Goal: Transaction & Acquisition: Purchase product/service

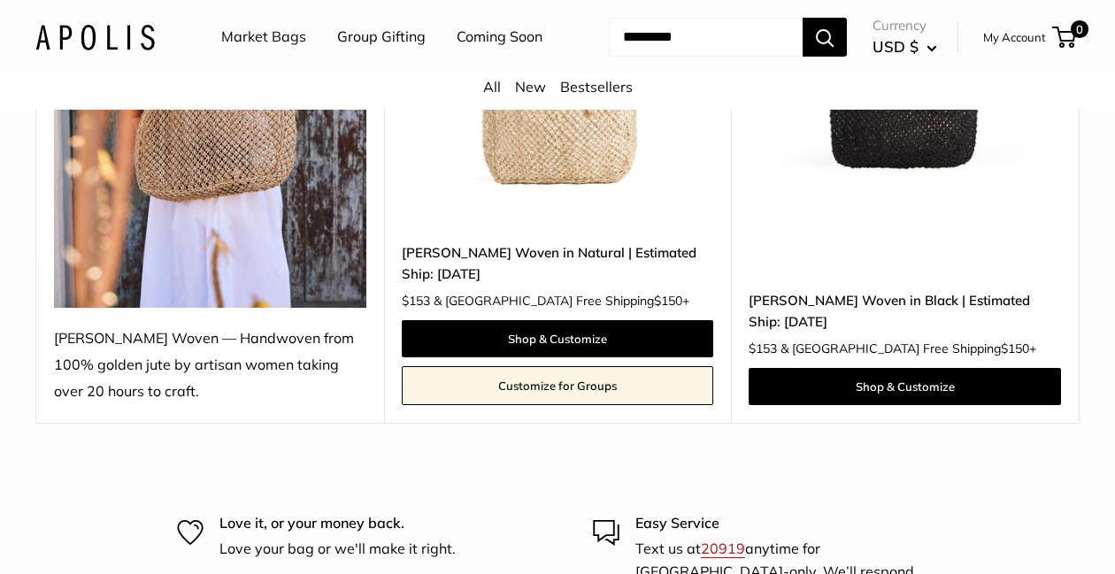
scroll to position [477, 0]
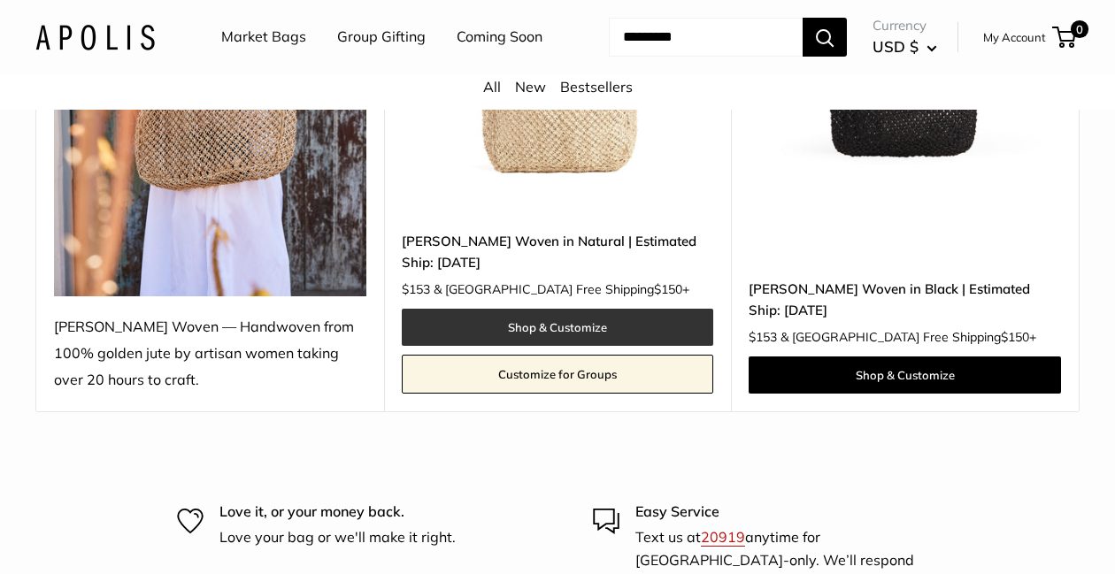
click at [556, 346] on link "Shop & Customize" at bounding box center [558, 327] width 312 height 37
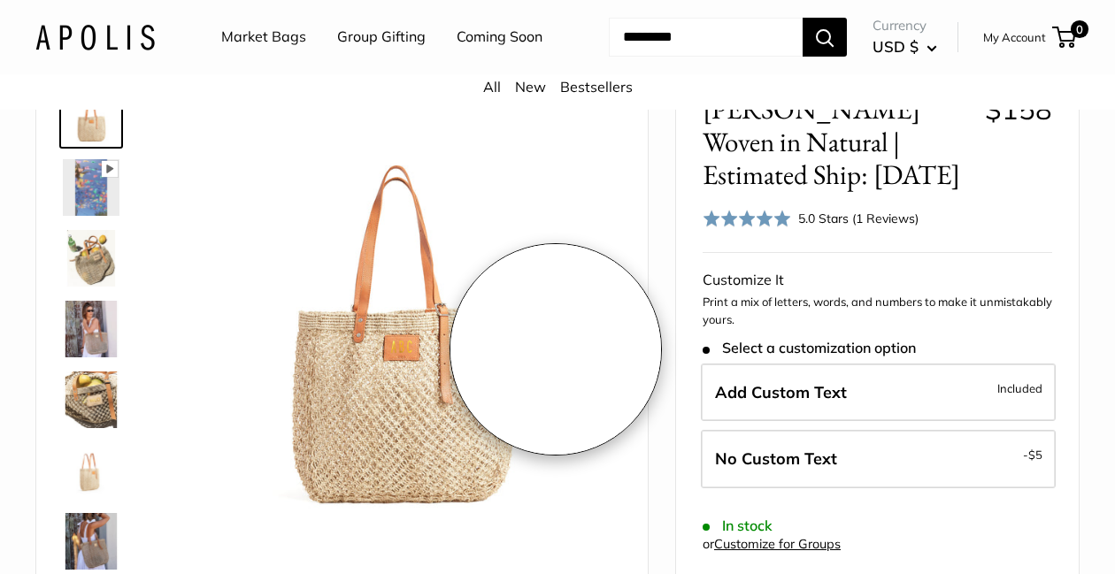
scroll to position [129, 0]
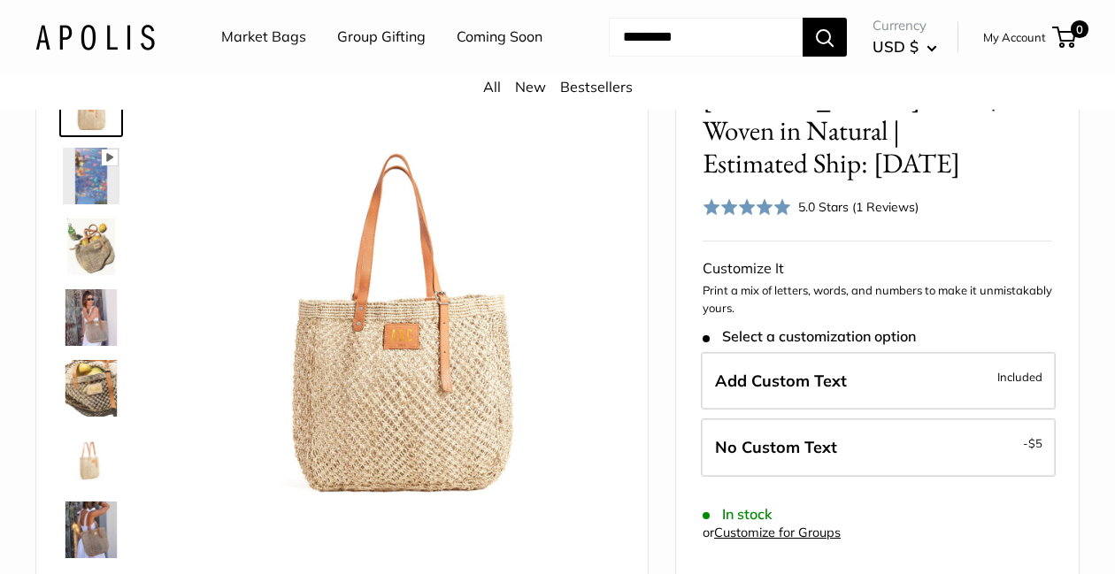
click at [112, 275] on img at bounding box center [91, 247] width 57 height 57
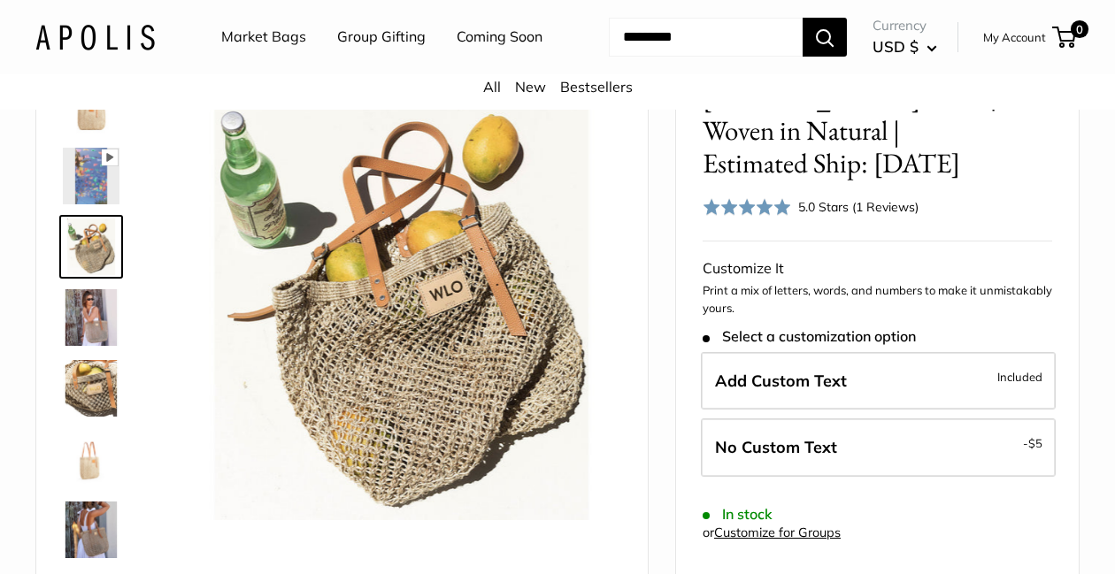
click at [91, 346] on img at bounding box center [91, 317] width 57 height 57
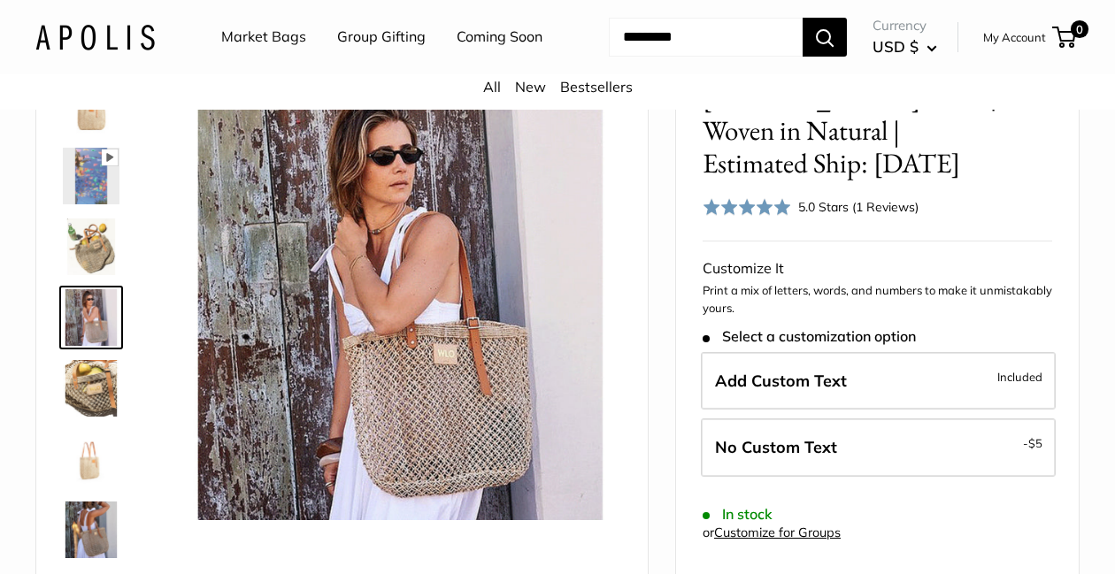
click at [89, 417] on img at bounding box center [91, 388] width 57 height 57
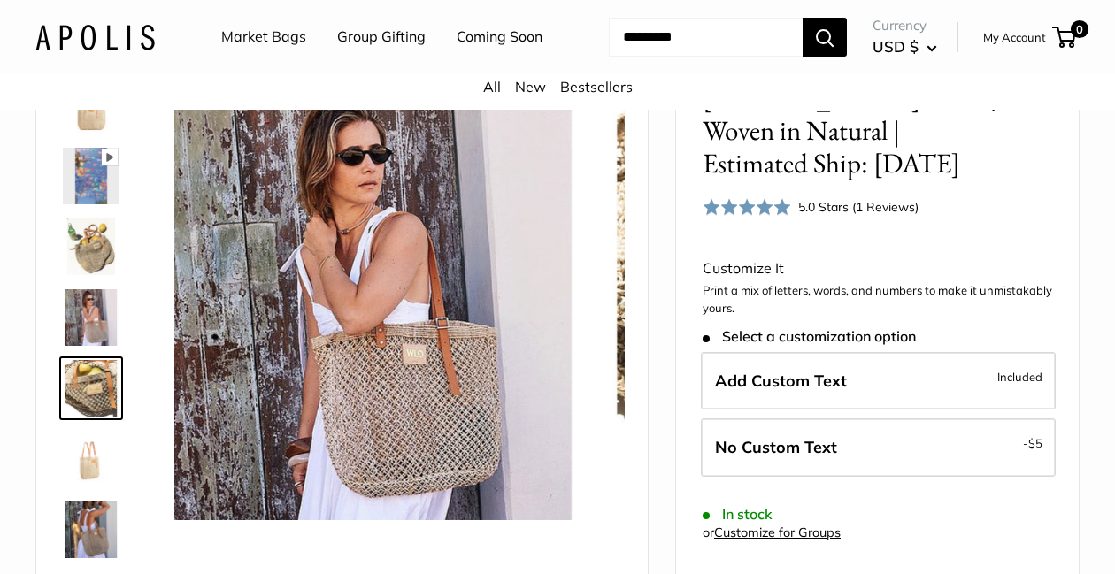
scroll to position [55, 0]
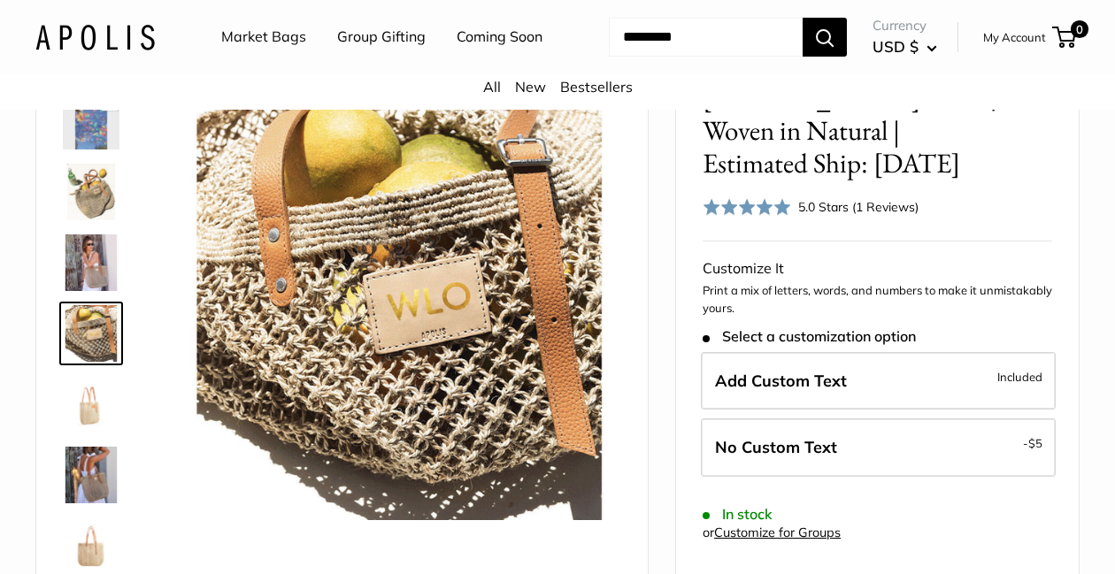
click at [94, 433] on img at bounding box center [91, 404] width 57 height 57
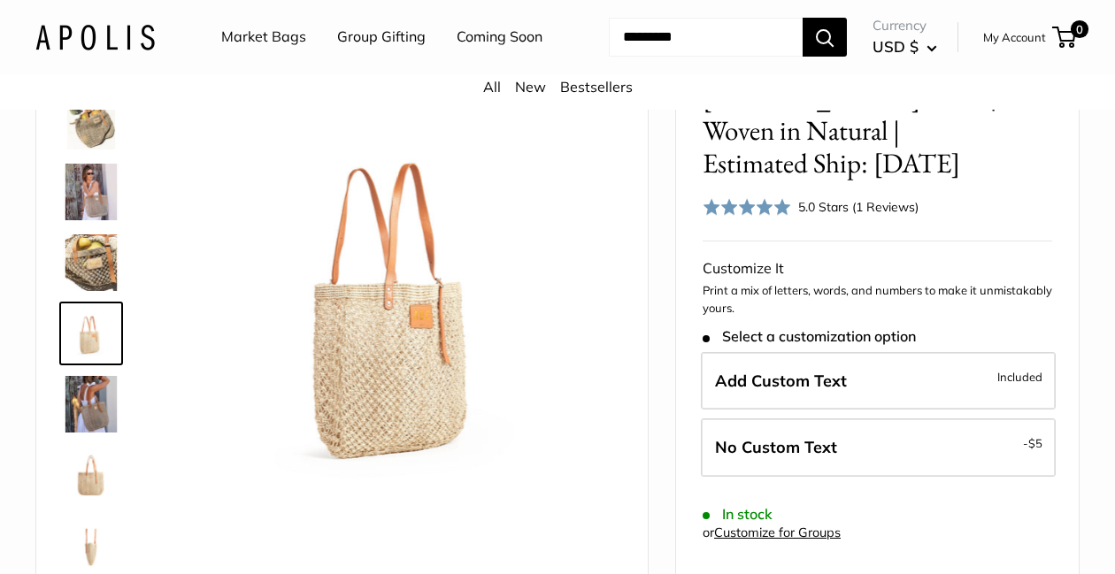
click at [94, 433] on img at bounding box center [91, 404] width 57 height 57
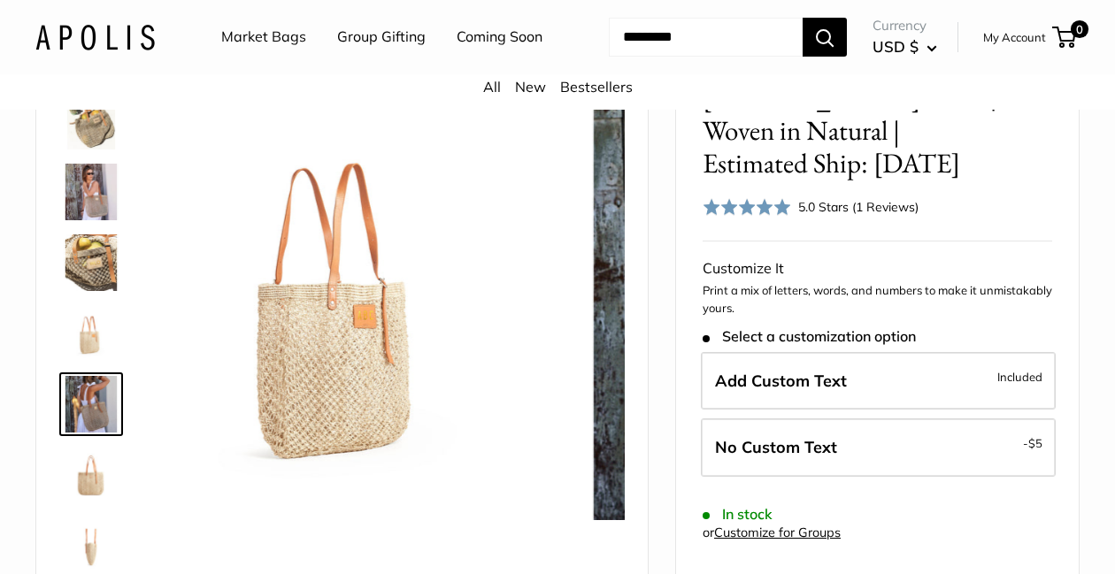
scroll to position [197, 0]
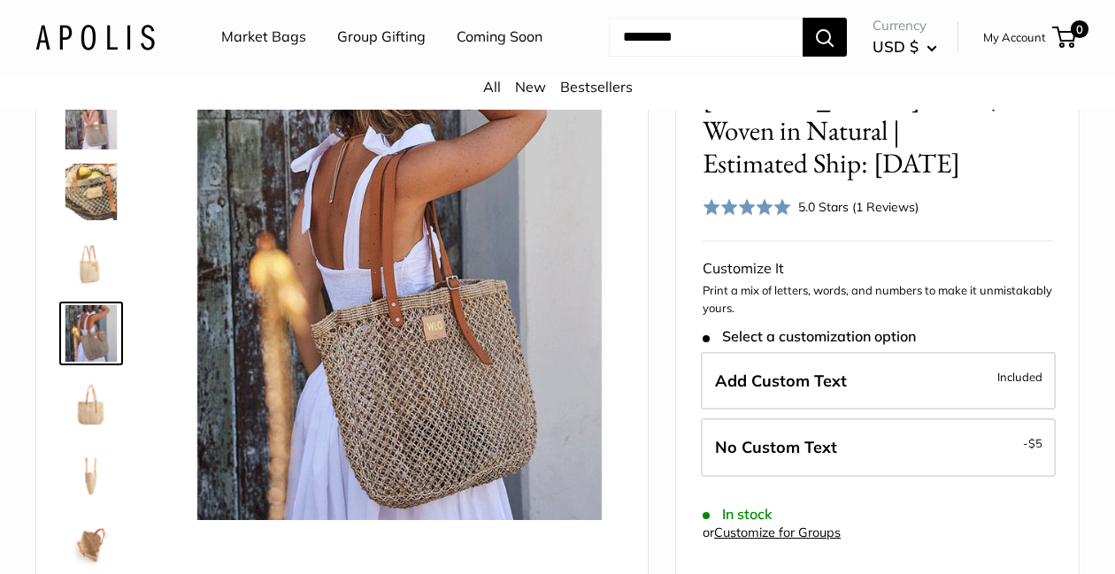
click at [88, 504] on img at bounding box center [91, 475] width 57 height 57
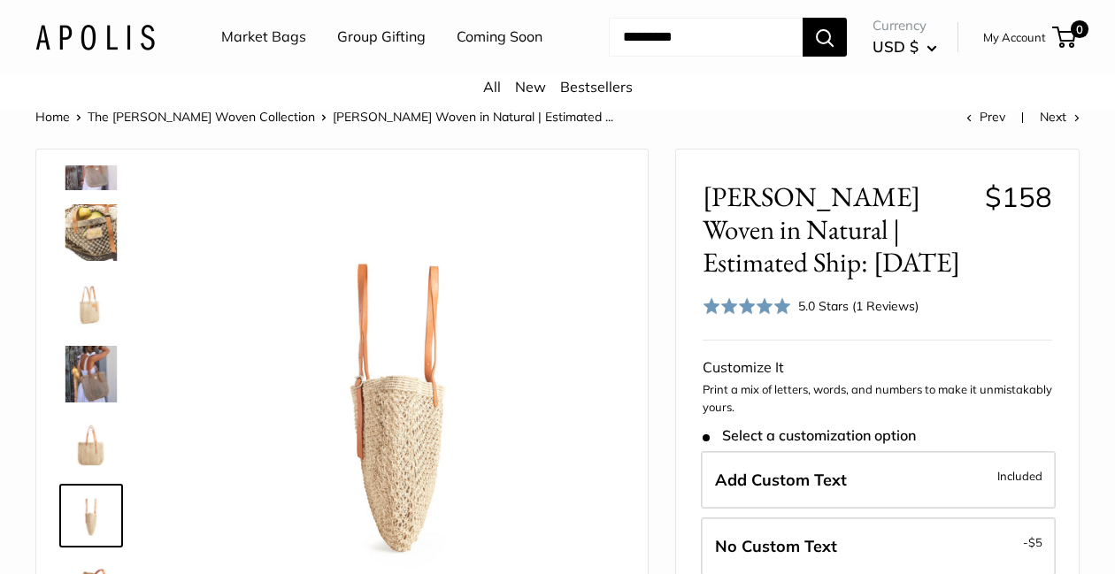
scroll to position [18, 0]
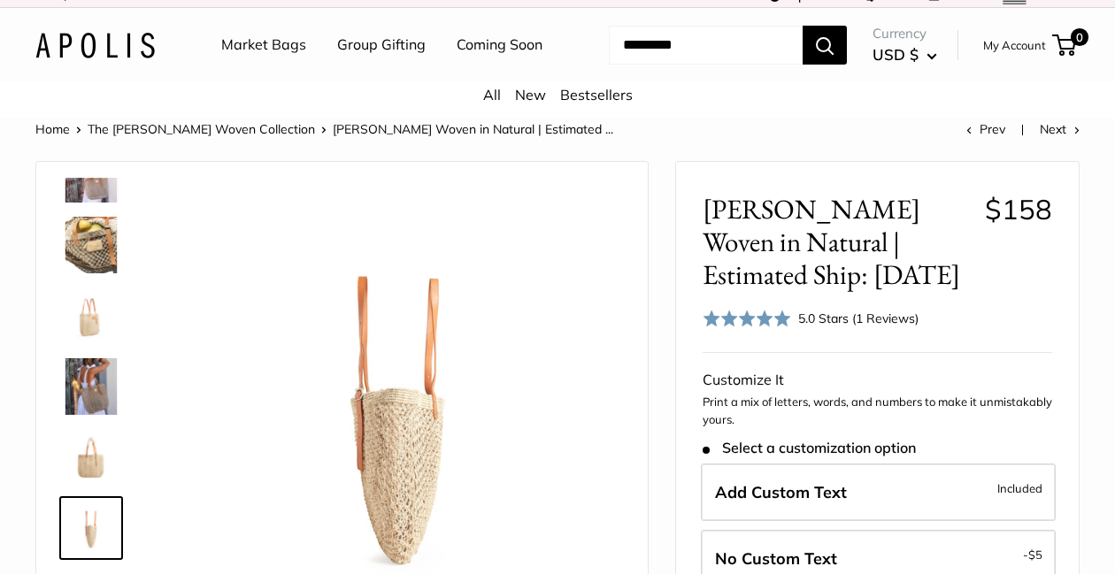
click at [185, 137] on link "The [PERSON_NAME] Woven Collection" at bounding box center [201, 129] width 227 height 16
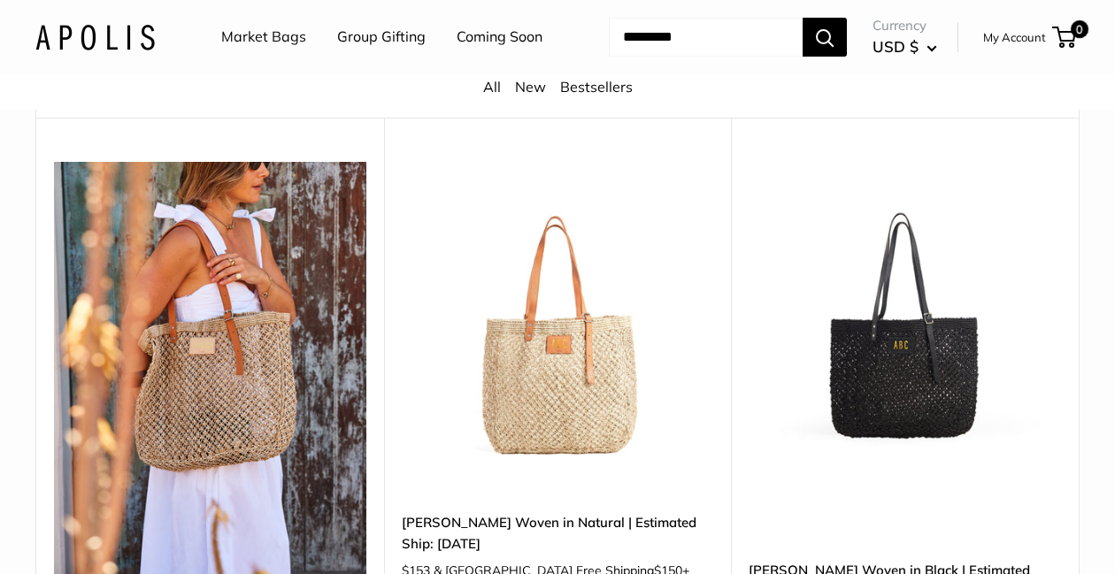
click at [0, 0] on img at bounding box center [0, 0] width 0 height 0
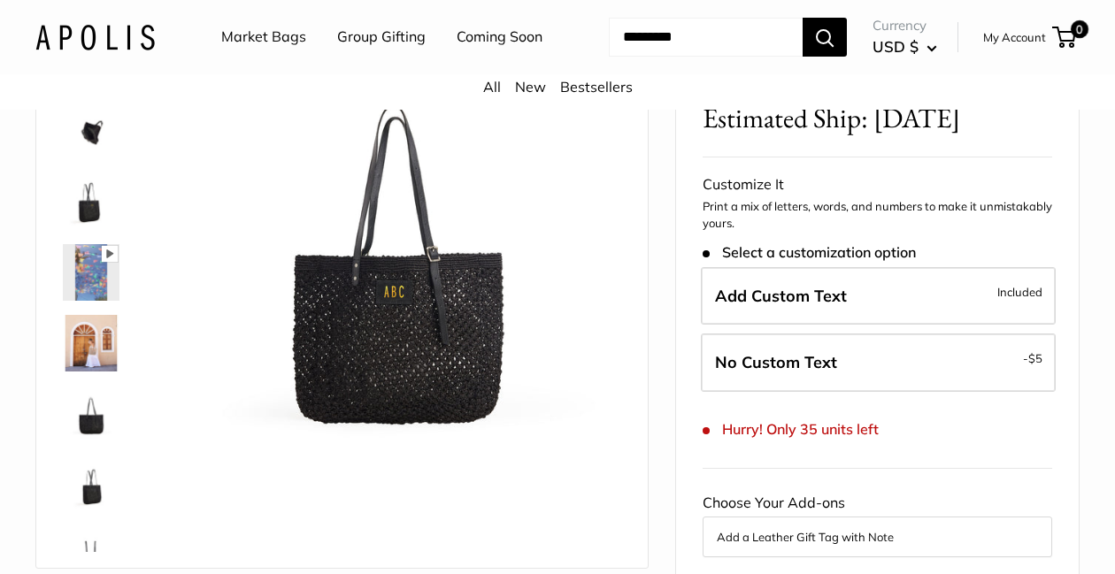
scroll to position [173, 0]
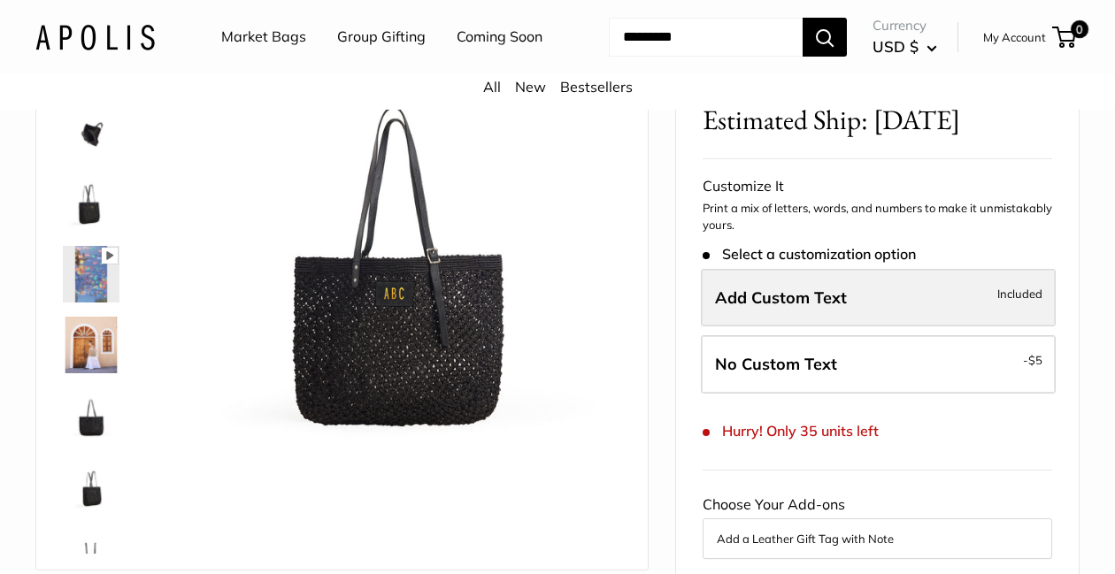
click at [850, 328] on label "Add Custom Text Included" at bounding box center [878, 298] width 355 height 58
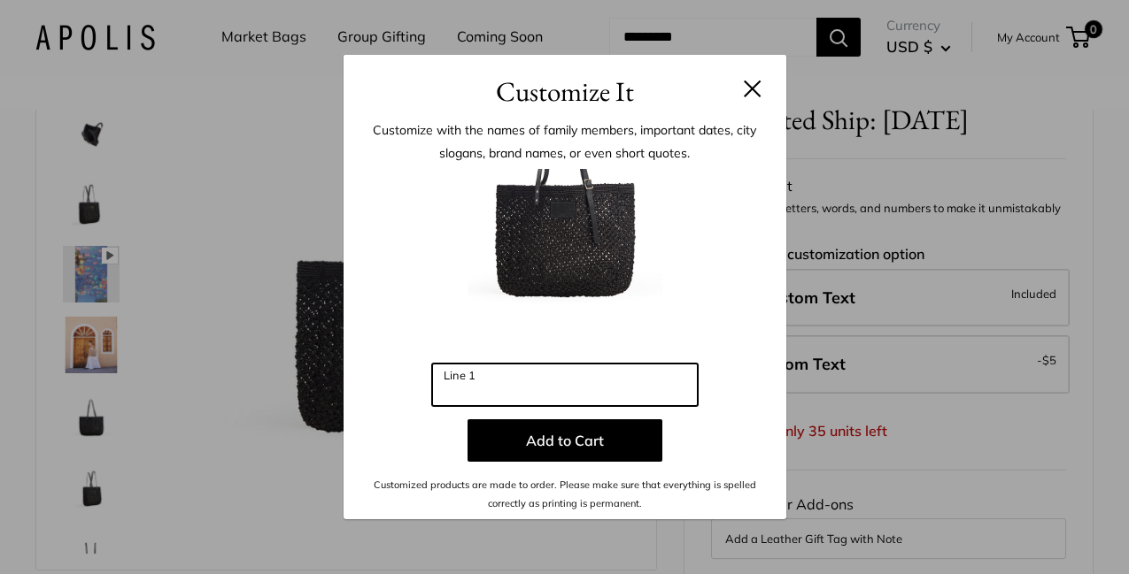
click at [694, 374] on input "Line 1" at bounding box center [565, 385] width 266 height 42
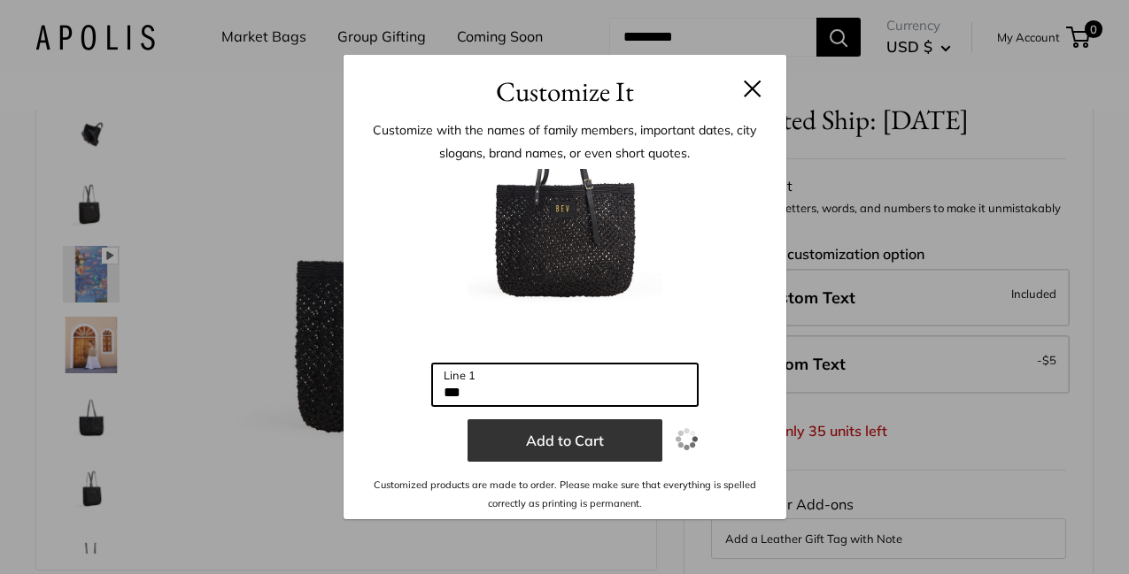
type input "***"
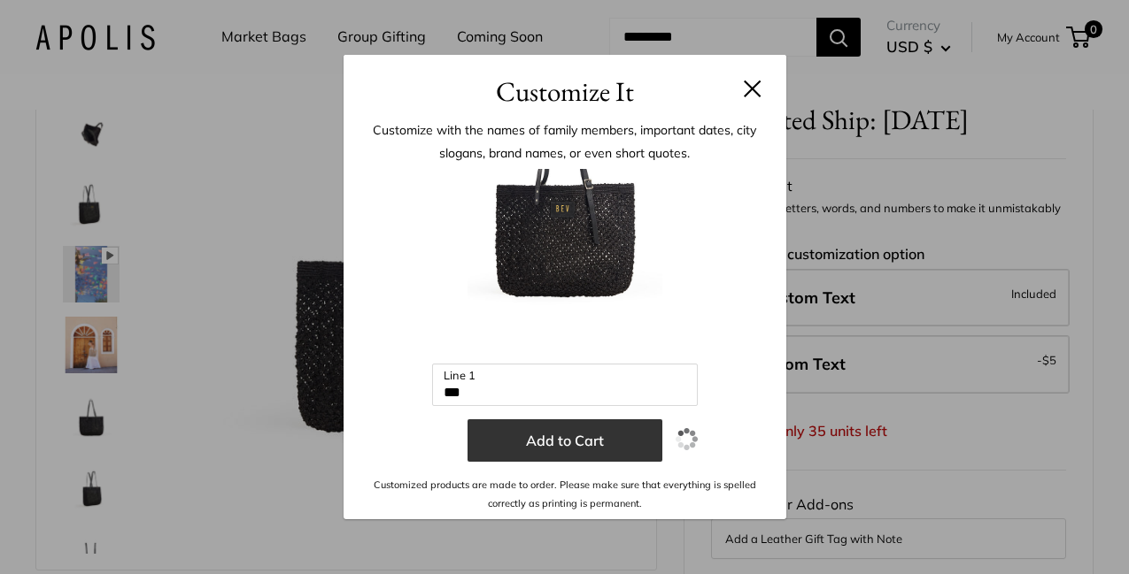
click at [615, 452] on button "Add to Cart" at bounding box center [564, 441] width 195 height 42
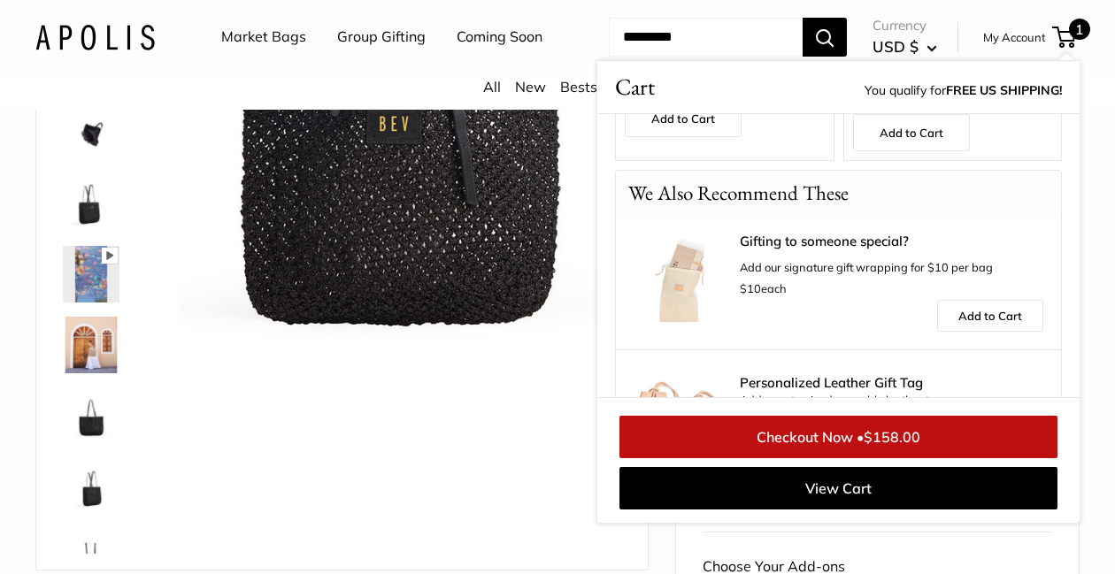
scroll to position [428, 0]
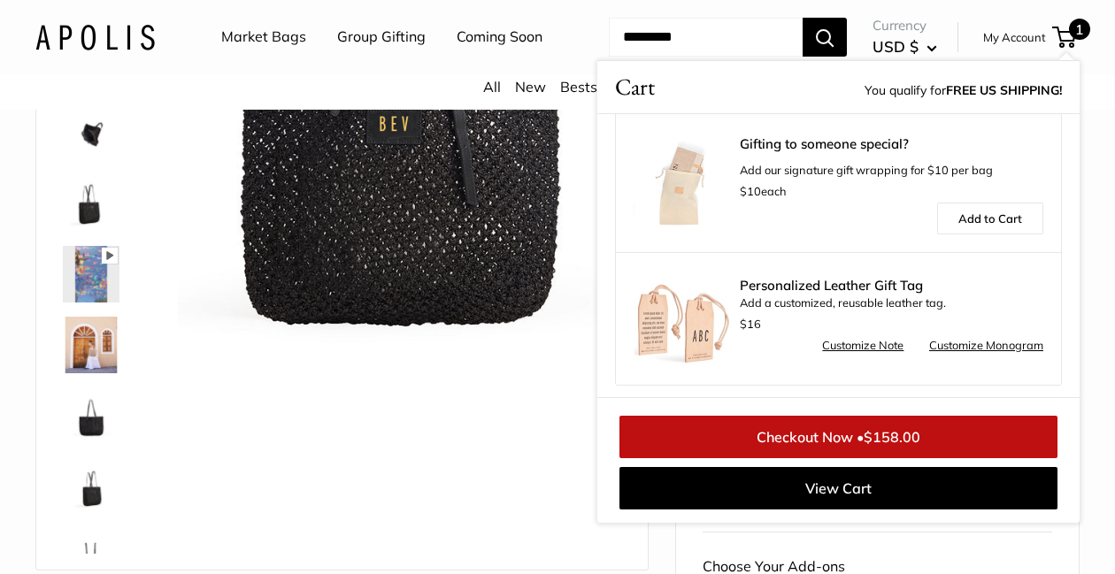
click at [512, 451] on img at bounding box center [399, 255] width 443 height 443
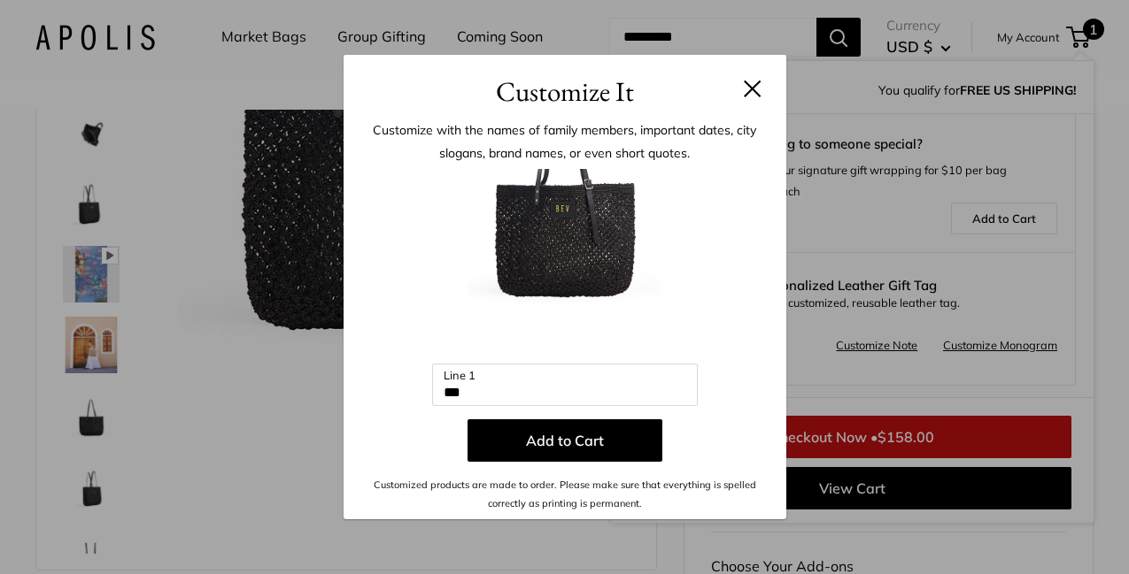
click at [751, 90] on button at bounding box center [753, 89] width 18 height 18
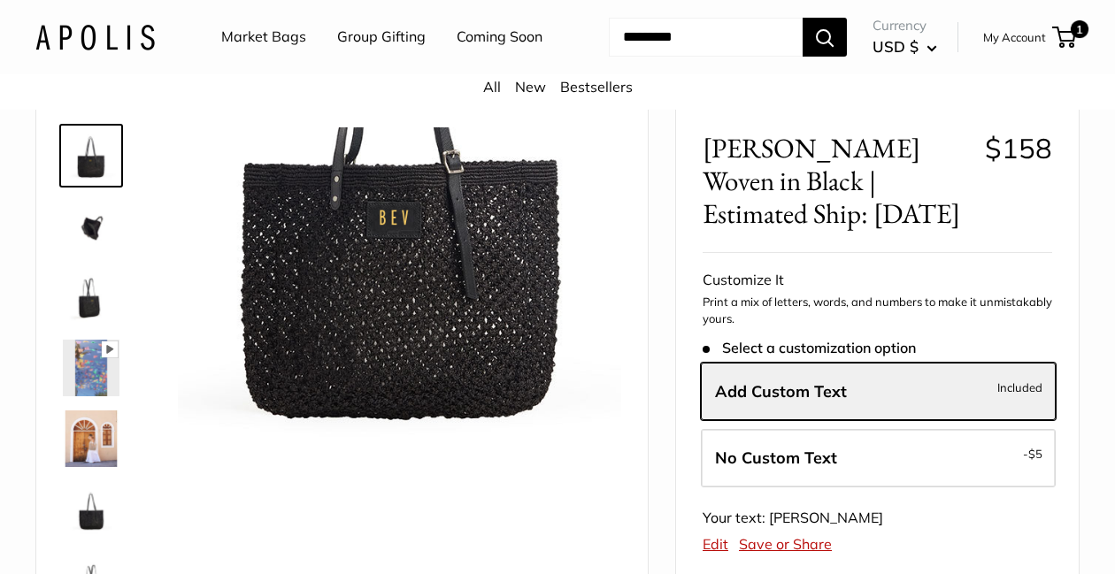
scroll to position [79, 0]
click at [1075, 48] on span "1" at bounding box center [1064, 37] width 24 height 21
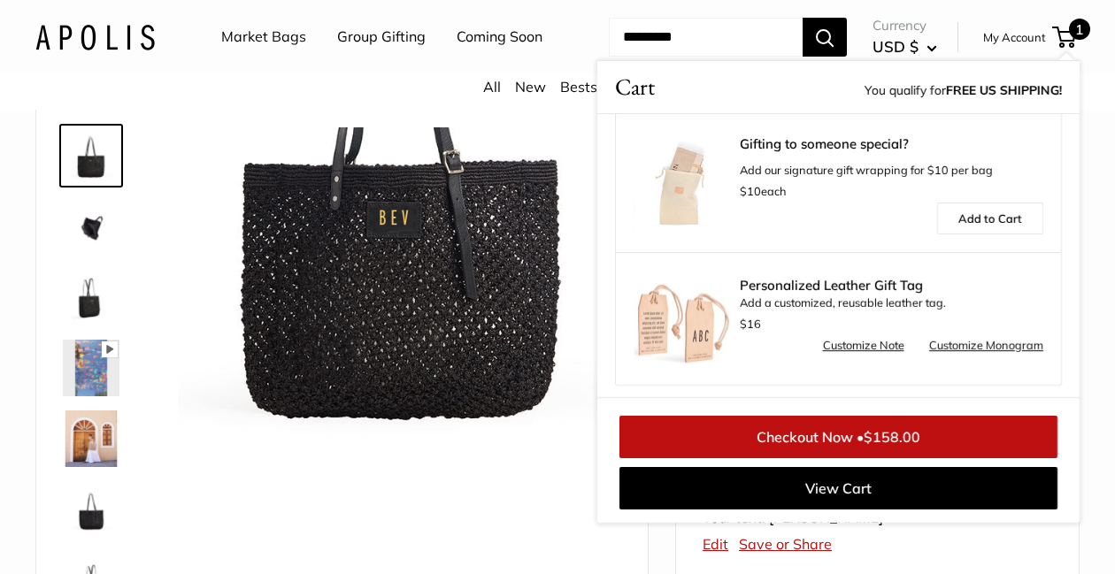
click at [872, 446] on span "$158.00" at bounding box center [892, 437] width 57 height 18
